Goal: Navigation & Orientation: Find specific page/section

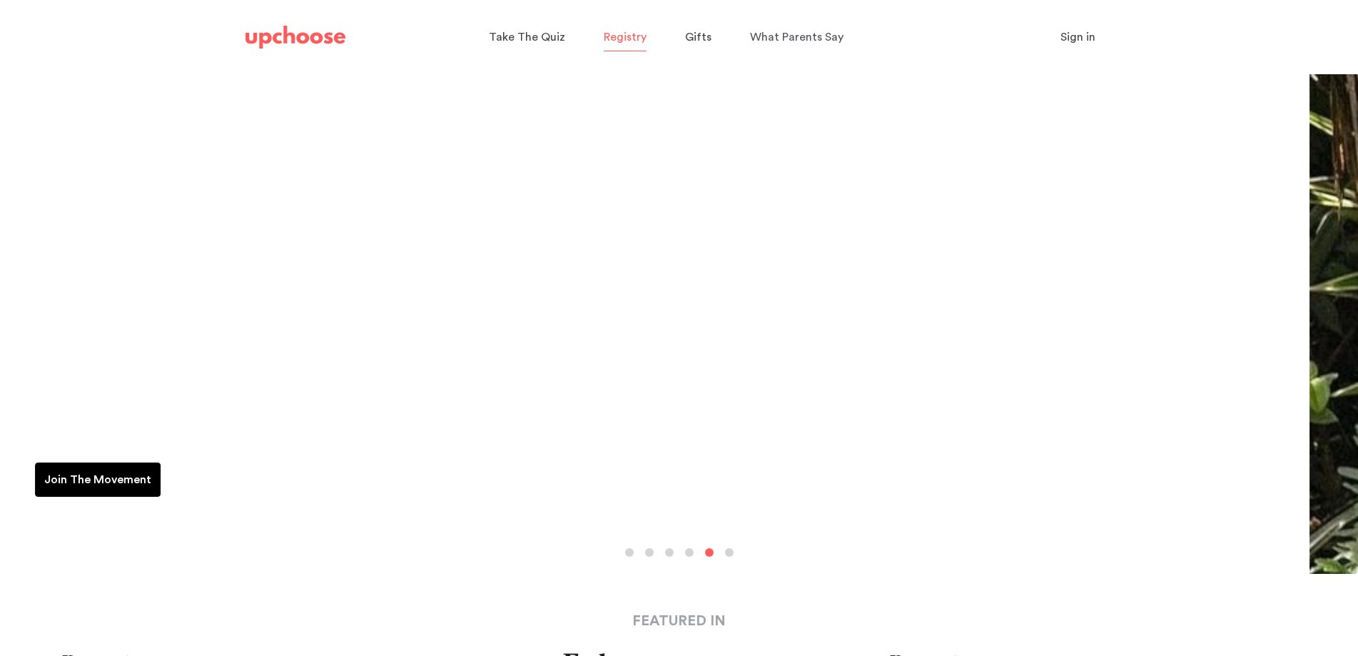
click at [641, 41] on span "Registry" at bounding box center [625, 36] width 43 height 11
click at [641, 40] on span "Registry" at bounding box center [625, 36] width 43 height 11
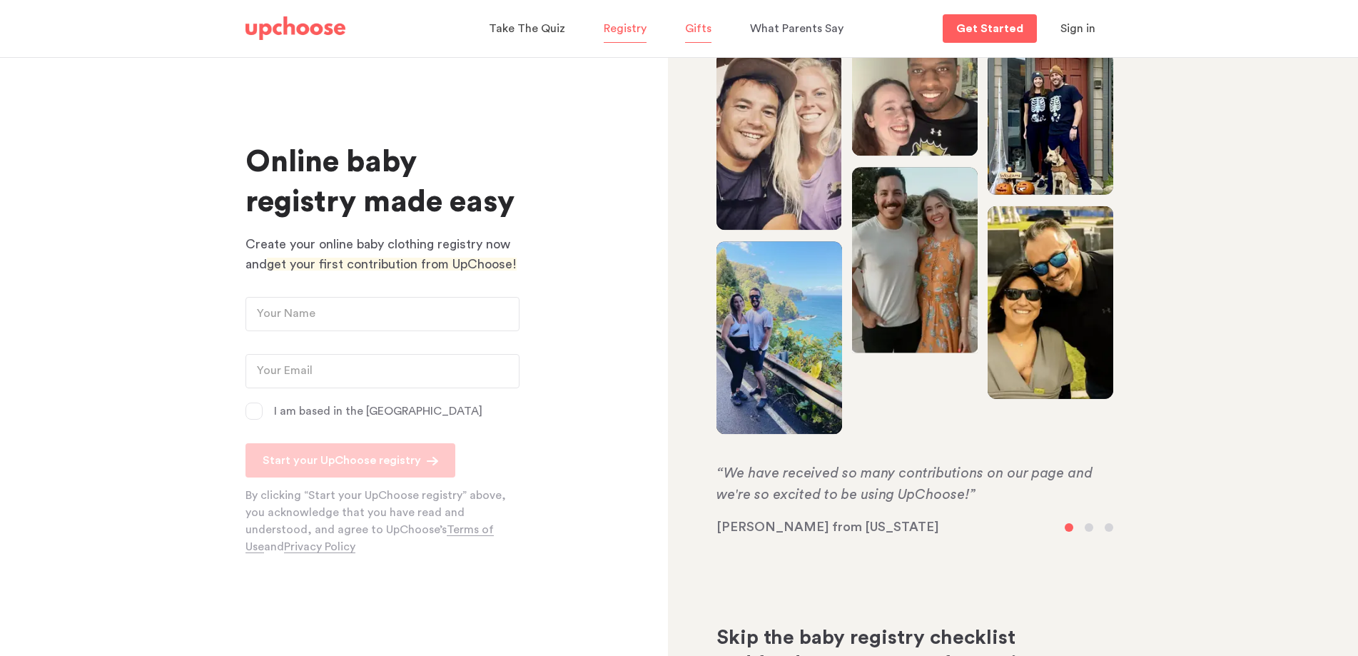
click at [695, 39] on p "Gifts" at bounding box center [698, 28] width 26 height 23
click at [696, 25] on span "Gifts" at bounding box center [698, 28] width 26 height 11
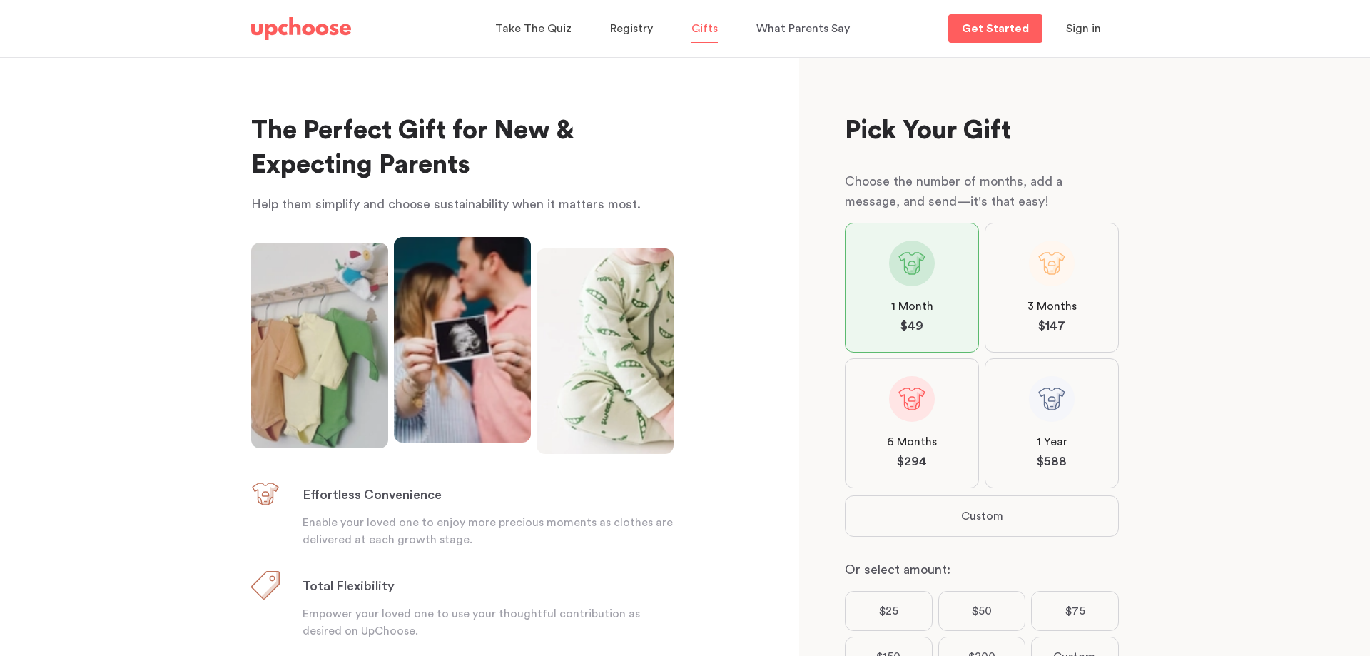
click at [309, 29] on img at bounding box center [301, 28] width 100 height 23
